Goal: Complete application form: Complete application form

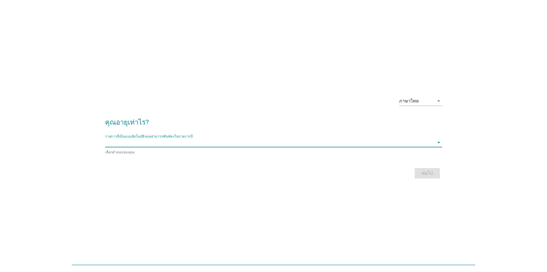
click at [196, 143] on input "รายการนี้เป็นแบบอัตโนมัติ คุณสามารถพิมพ์ลงในรายการนี้" at bounding box center [269, 142] width 329 height 9
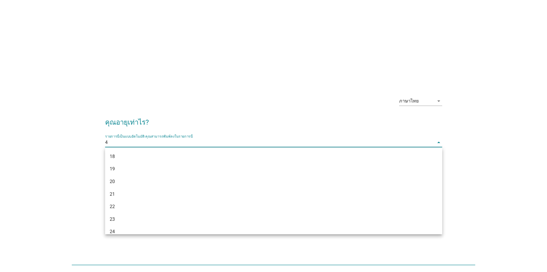
type input "48"
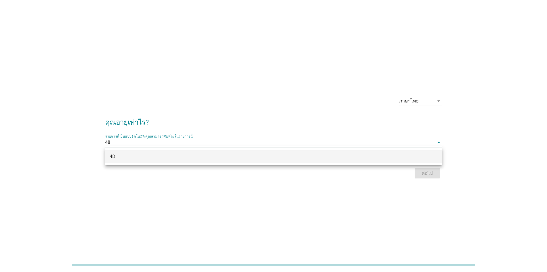
click at [319, 158] on div "48" at bounding box center [260, 156] width 301 height 7
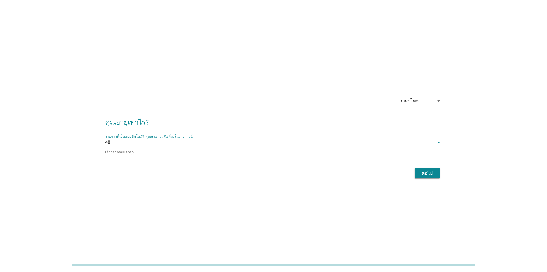
click at [428, 173] on div "ต่อไป" at bounding box center [428, 173] width 16 height 7
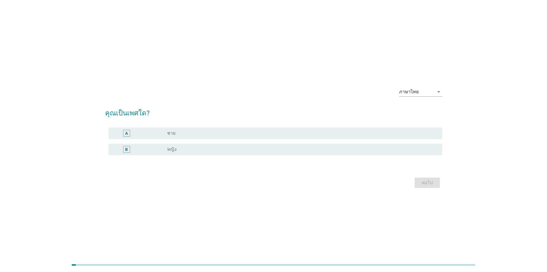
click at [191, 137] on div "A radio_button_unchecked ชาย" at bounding box center [276, 132] width 334 height 11
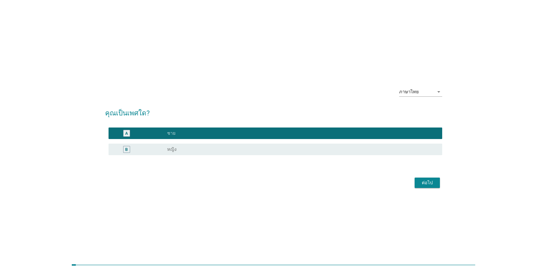
click at [428, 185] on div "ต่อไป" at bounding box center [428, 182] width 16 height 7
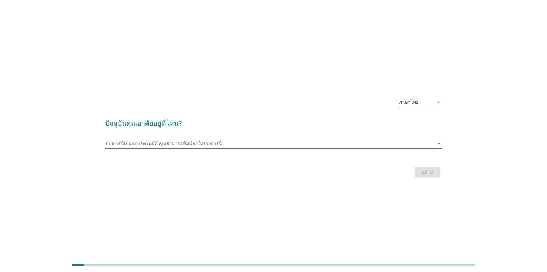
click at [254, 145] on input "รายการนี้เป็นแบบอัตโนมัติ คุณสามารถพิมพ์ลงในรายการนี้" at bounding box center [269, 143] width 329 height 9
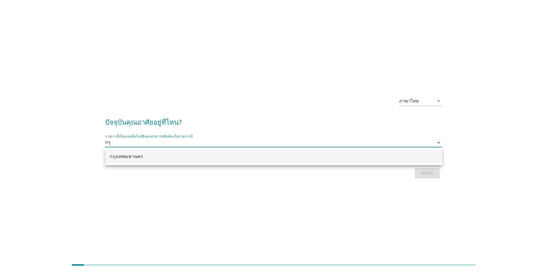
type input "กรุง"
click at [188, 158] on div "กรุงเทพมหานคร" at bounding box center [260, 156] width 301 height 7
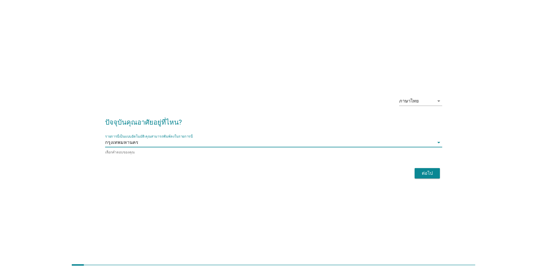
click at [433, 170] on div "ต่อไป" at bounding box center [428, 173] width 16 height 7
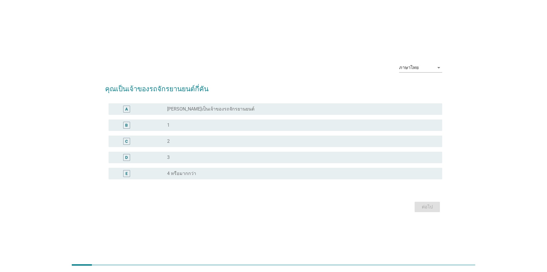
click at [199, 106] on label "[PERSON_NAME]เป็นเจ้าของรถจักรยานยนต์" at bounding box center [210, 109] width 87 height 6
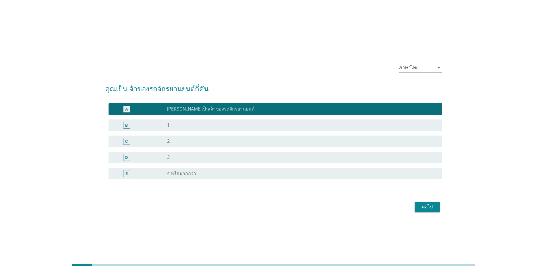
click at [426, 207] on div "ต่อไป" at bounding box center [428, 206] width 16 height 7
